Goal: Entertainment & Leisure: Consume media (video, audio)

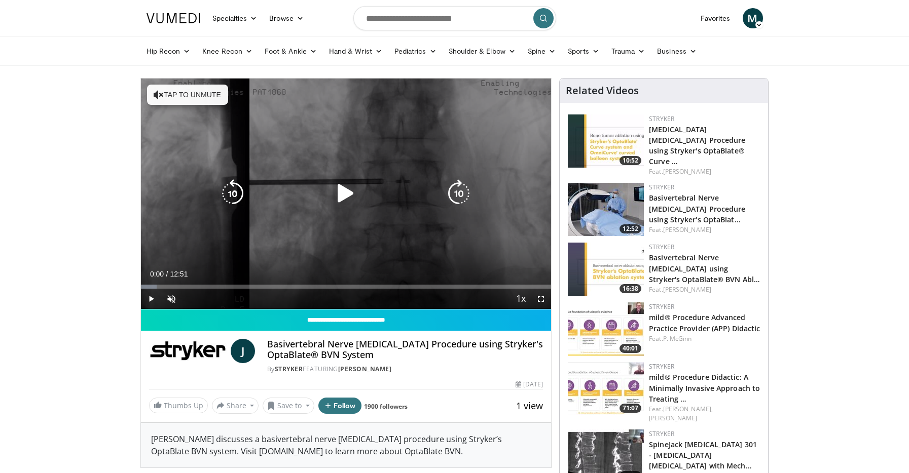
click at [329, 185] on div "Video Player" at bounding box center [345, 193] width 246 height 20
click at [349, 193] on icon "Video Player" at bounding box center [345, 193] width 28 height 28
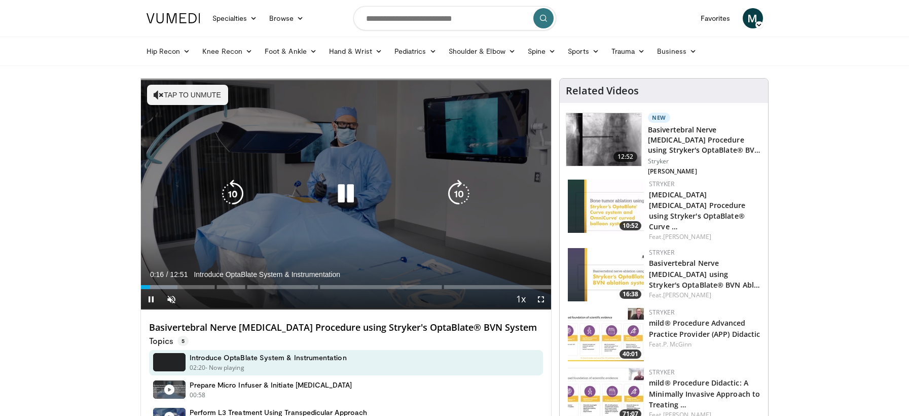
click at [348, 203] on icon "Video Player" at bounding box center [345, 193] width 28 height 28
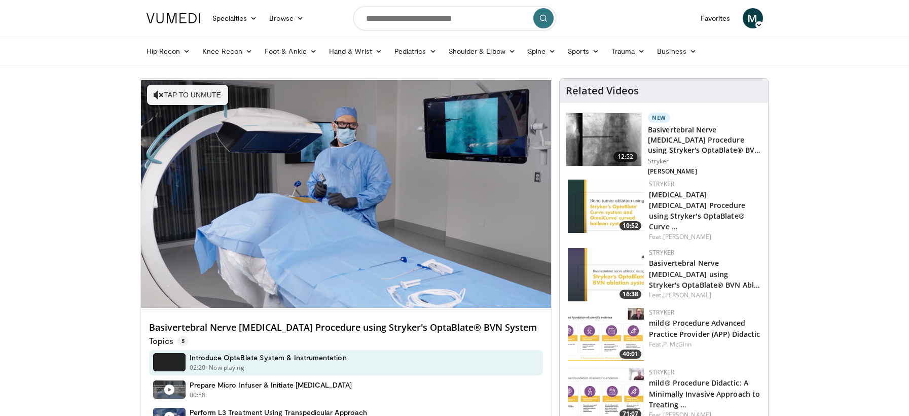
click at [348, 203] on div "10 seconds Tap to unmute" at bounding box center [346, 194] width 410 height 231
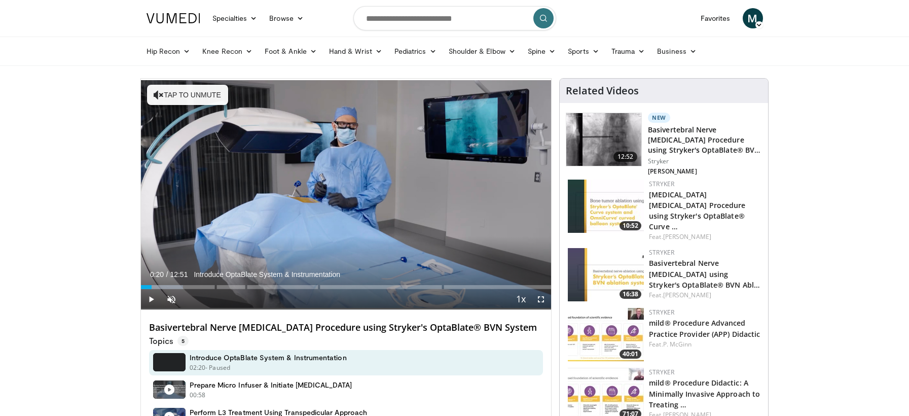
click at [346, 203] on div "10 seconds Tap to unmute" at bounding box center [346, 194] width 410 height 231
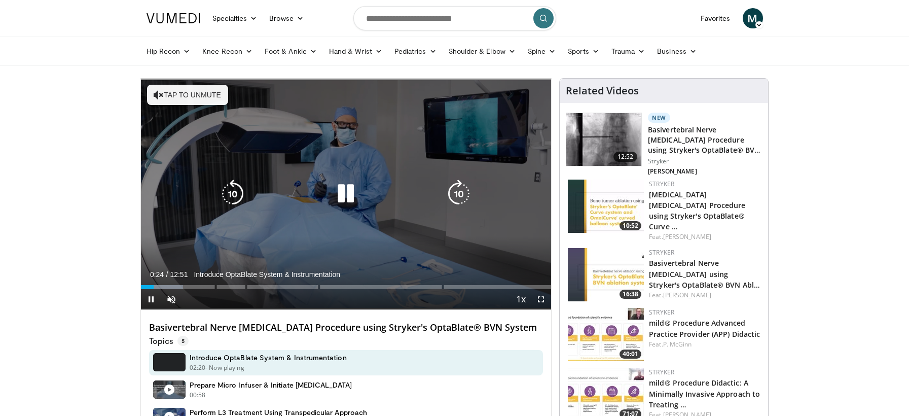
click at [345, 203] on icon "Video Player" at bounding box center [345, 193] width 28 height 28
click at [342, 200] on icon "Video Player" at bounding box center [345, 193] width 28 height 28
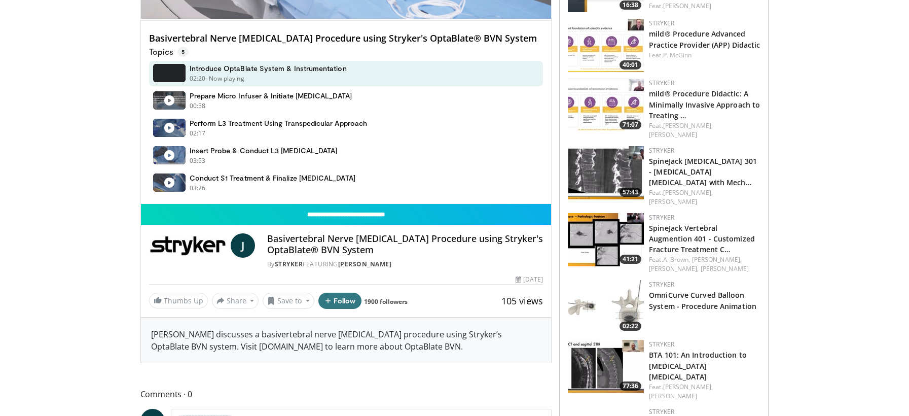
scroll to position [295, 0]
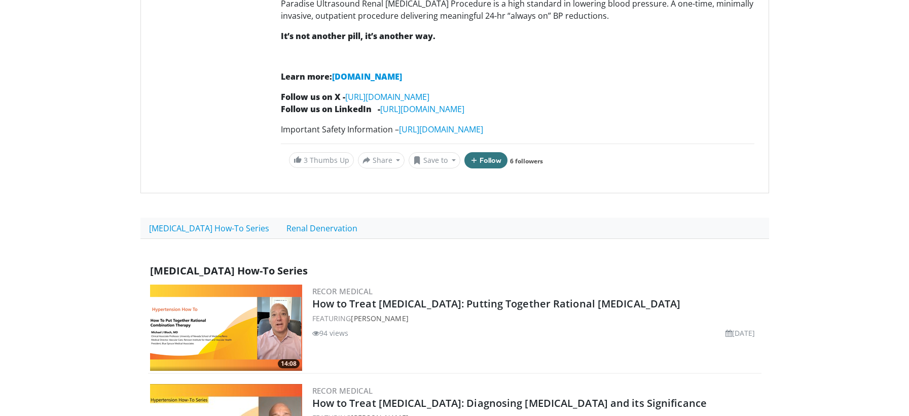
scroll to position [194, 0]
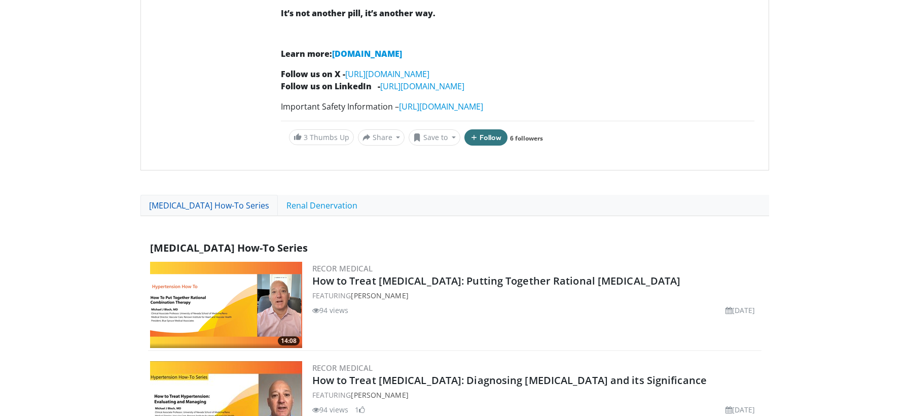
click at [247, 207] on link "Hypertension How-To Series" at bounding box center [208, 205] width 137 height 21
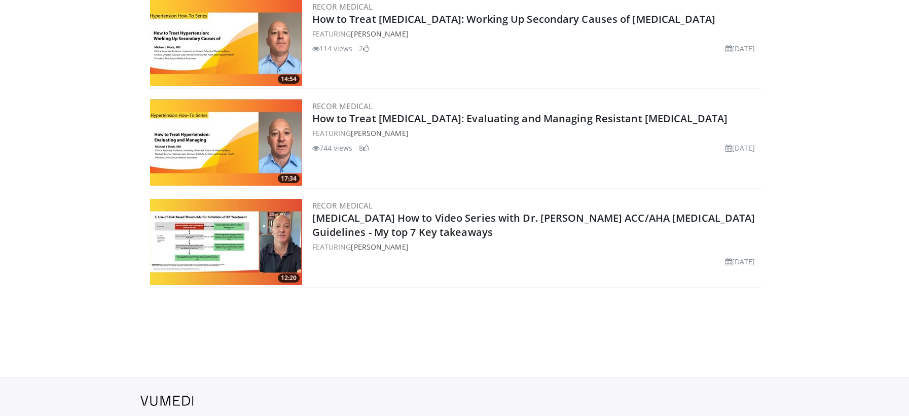
scroll to position [696, 0]
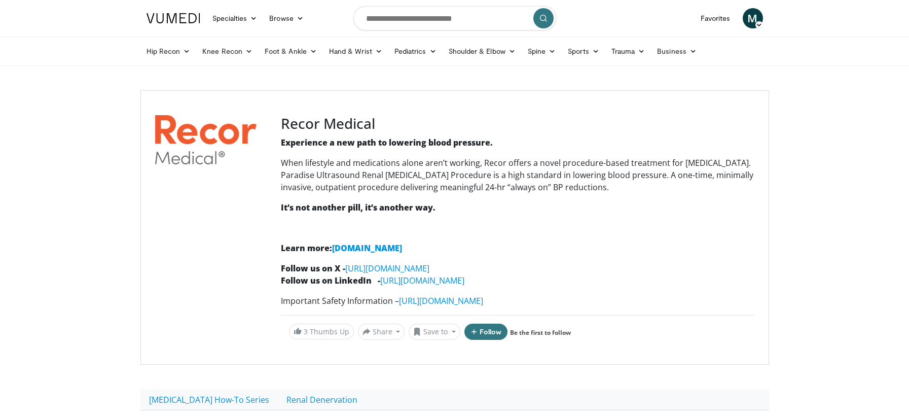
scroll to position [696, 0]
